Goal: Go to known website

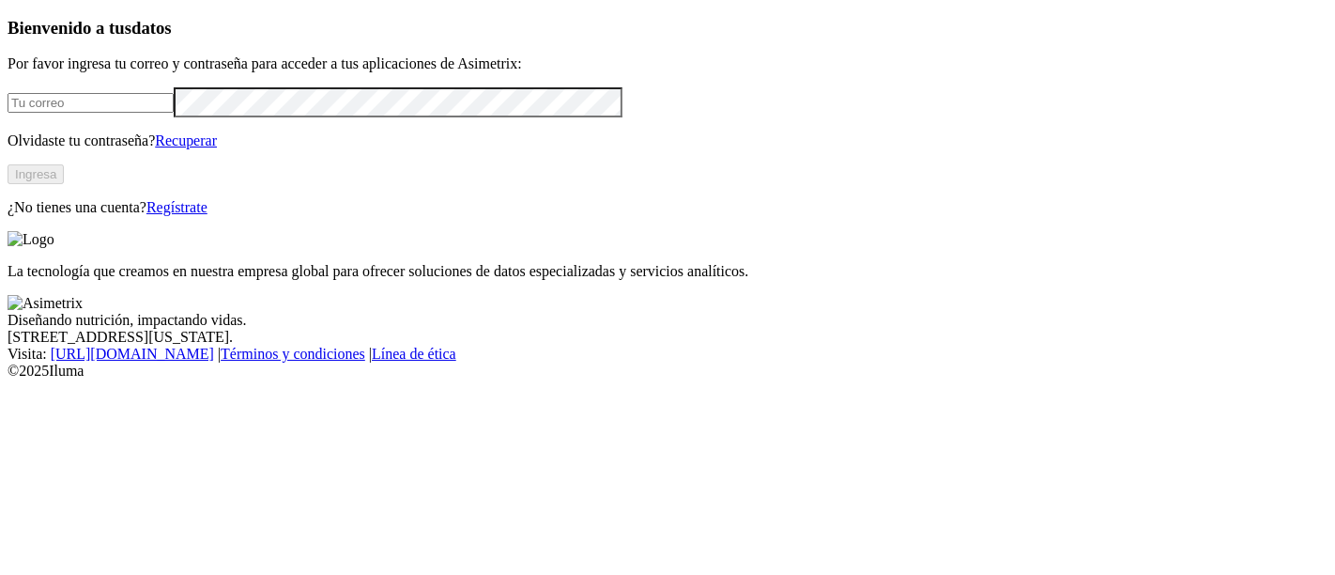
type input "[PERSON_NAME][EMAIL_ADDRESS][DOMAIN_NAME]"
click at [64, 184] on button "Ingresa" at bounding box center [36, 174] width 56 height 20
